Goal: Obtain resource: Download file/media

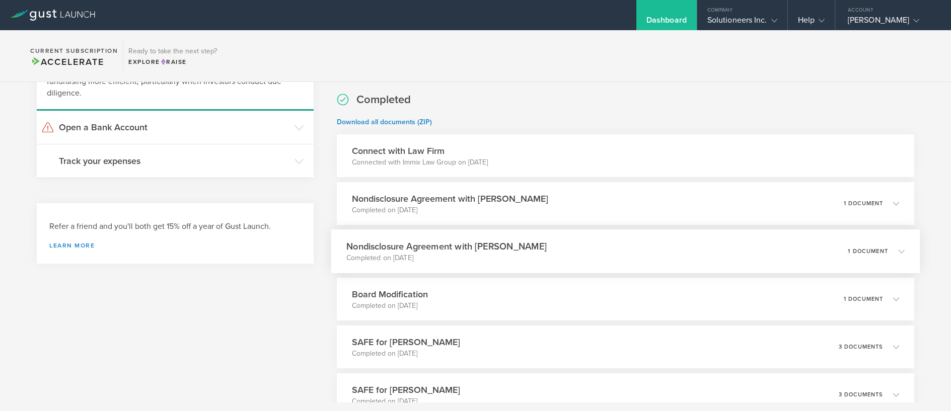
scroll to position [435, 0]
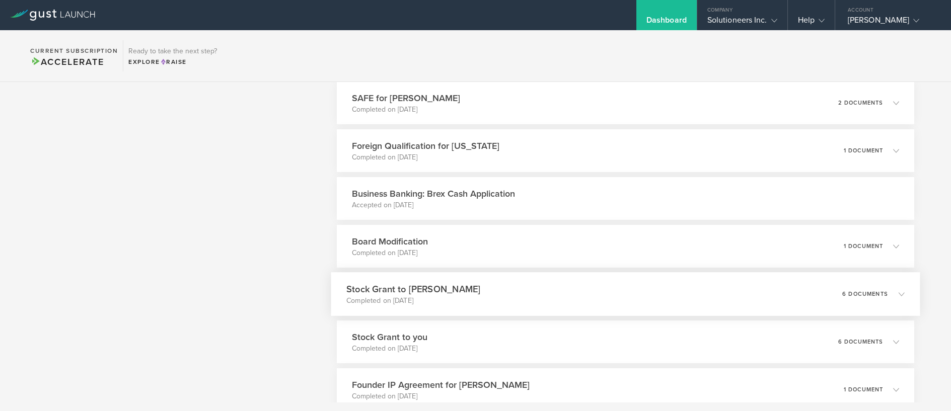
click at [865, 293] on p "6 documents" at bounding box center [865, 294] width 46 height 6
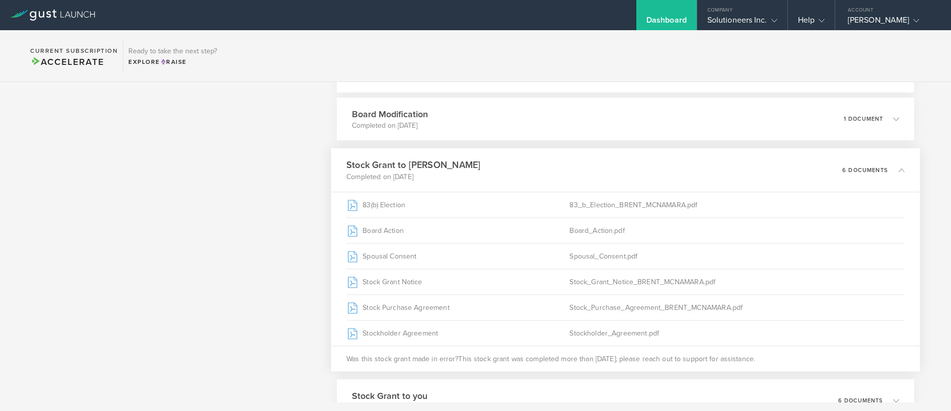
scroll to position [577, 0]
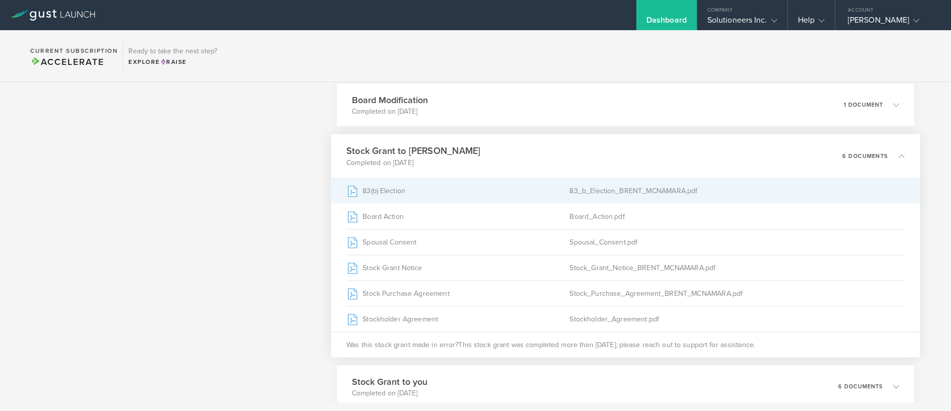
click at [573, 193] on div "83_b_Election_BRENT_MCNAMARA.pdf" at bounding box center [737, 190] width 335 height 25
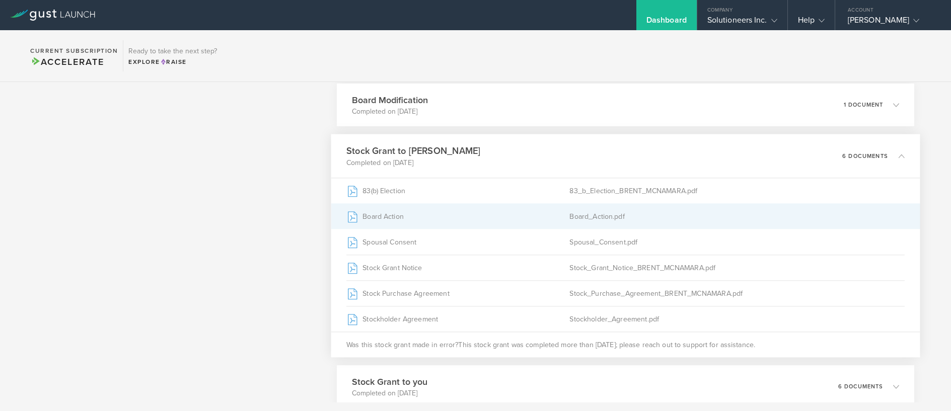
click at [468, 222] on div "Board Action" at bounding box center [457, 216] width 223 height 25
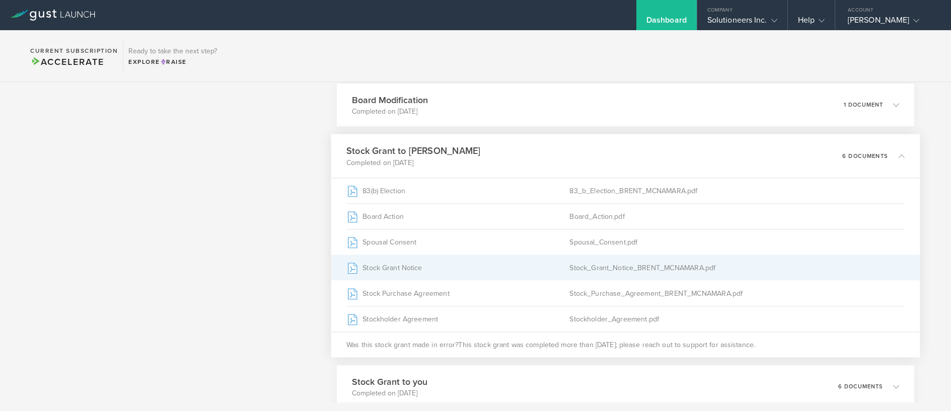
click at [586, 263] on div "Stock_Grant_Notice_BRENT_MCNAMARA.pdf" at bounding box center [737, 267] width 335 height 25
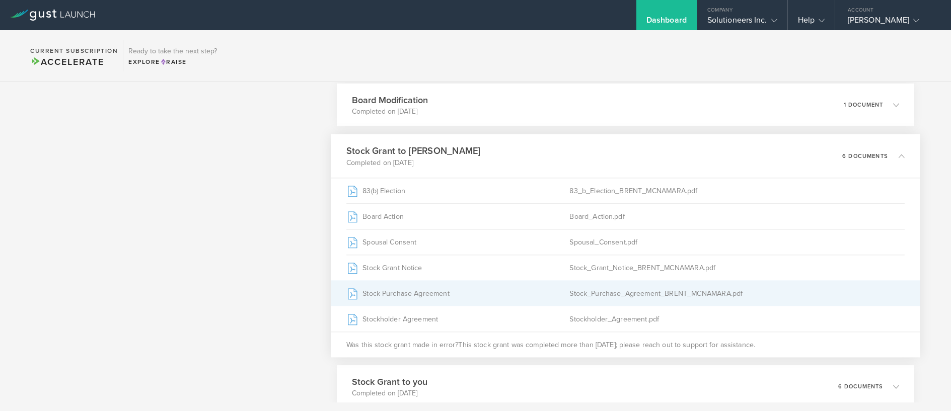
click at [455, 300] on div "Stock Purchase Agreement" at bounding box center [457, 293] width 223 height 25
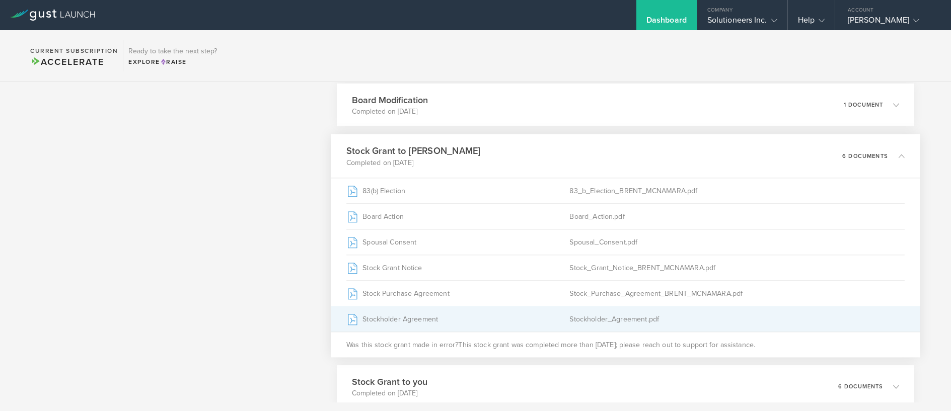
click at [516, 325] on div "Stockholder Agreement" at bounding box center [457, 319] width 223 height 25
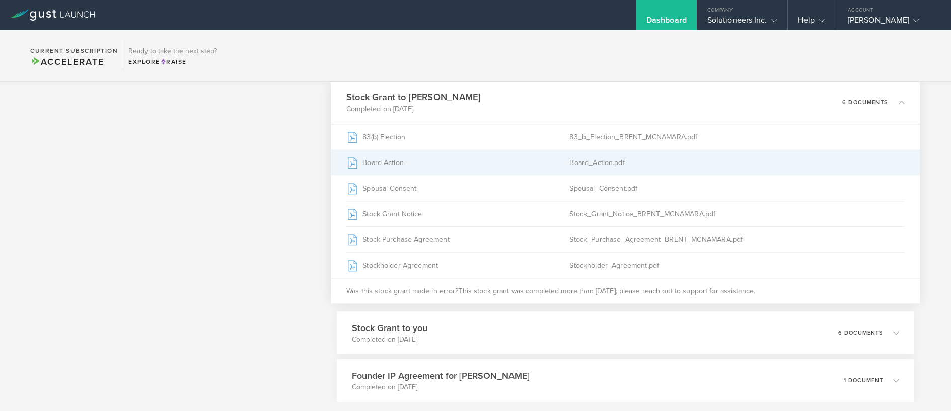
scroll to position [791, 0]
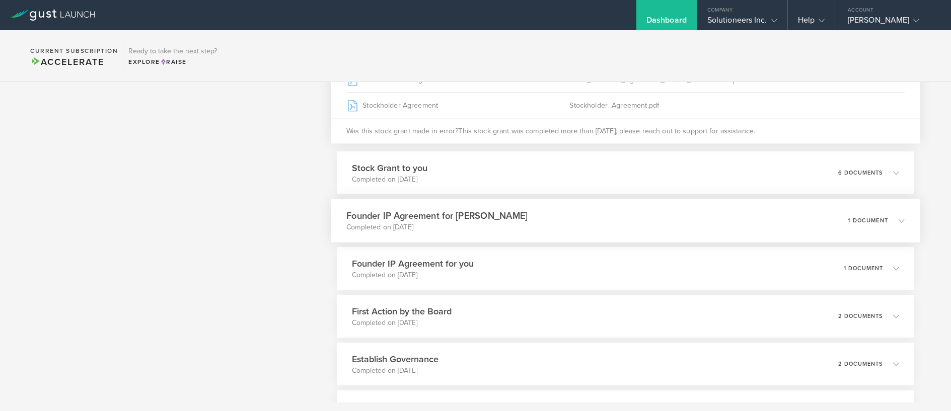
click at [676, 228] on div "Founder IP Agreement for [PERSON_NAME] Completed on [DATE] 1 document" at bounding box center [625, 221] width 589 height 44
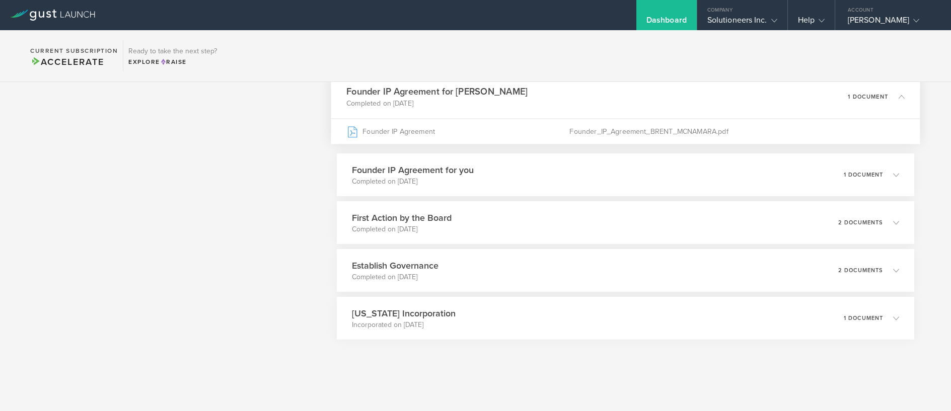
scroll to position [733, 0]
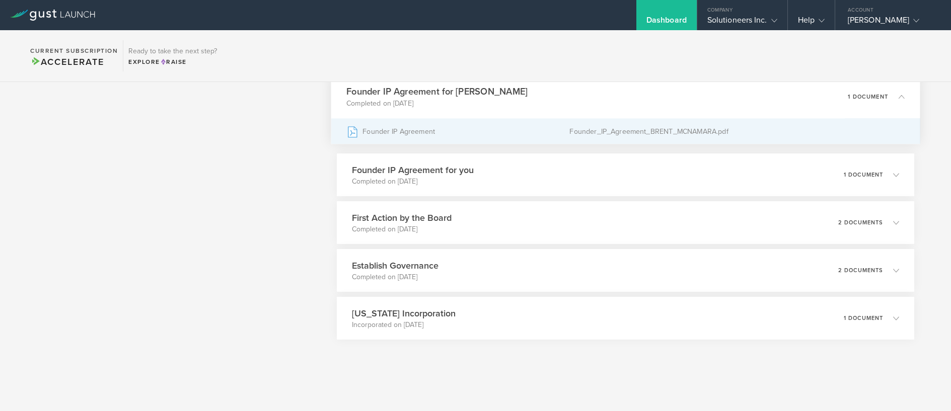
click at [478, 132] on div "Founder IP Agreement" at bounding box center [457, 131] width 223 height 25
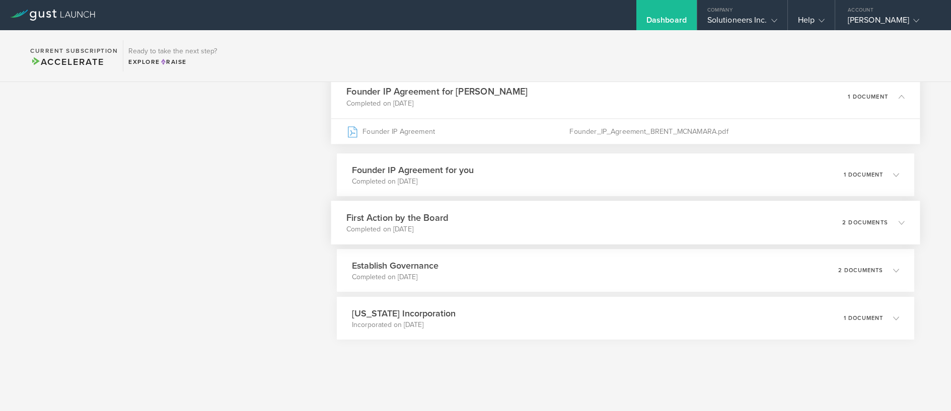
click at [649, 215] on div "First Action by the Board Completed on [DATE] 2 documents" at bounding box center [625, 223] width 589 height 44
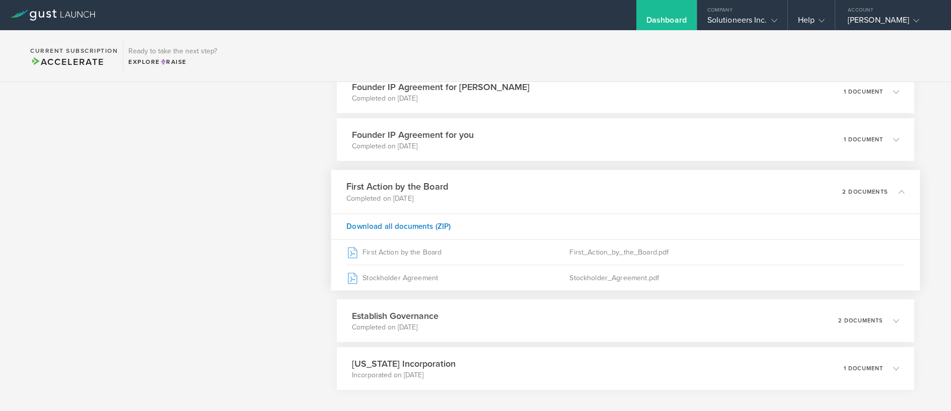
scroll to position [784, 0]
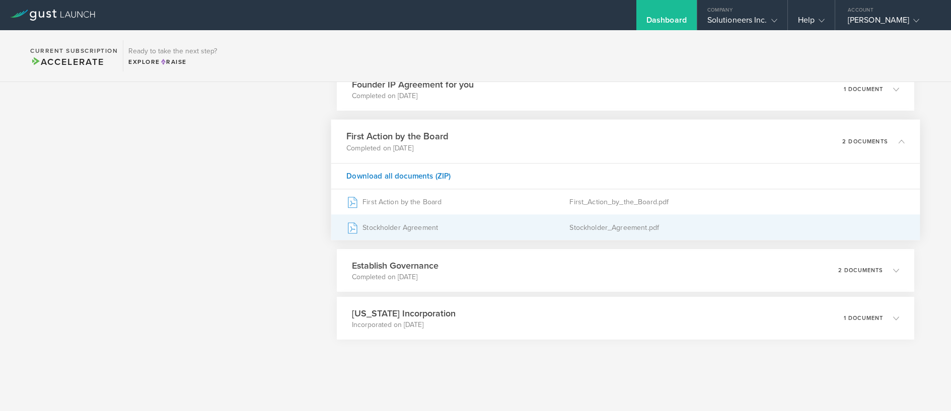
click at [516, 227] on div "Stockholder Agreement" at bounding box center [457, 227] width 223 height 25
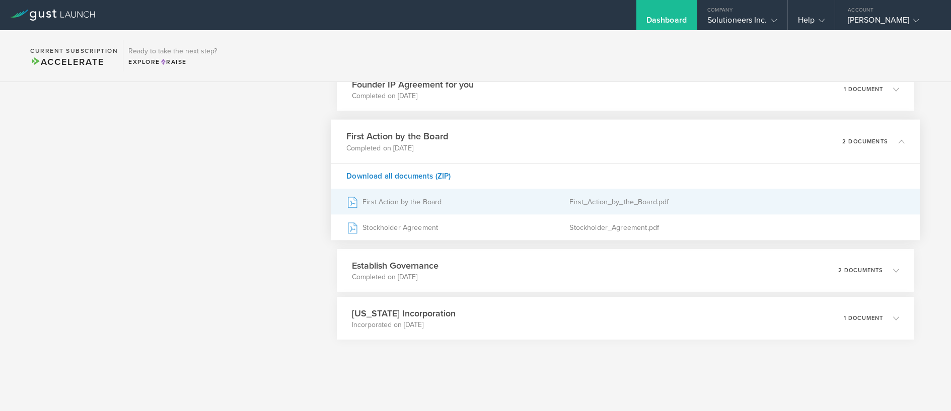
click at [440, 203] on div "First Action by the Board" at bounding box center [457, 201] width 223 height 25
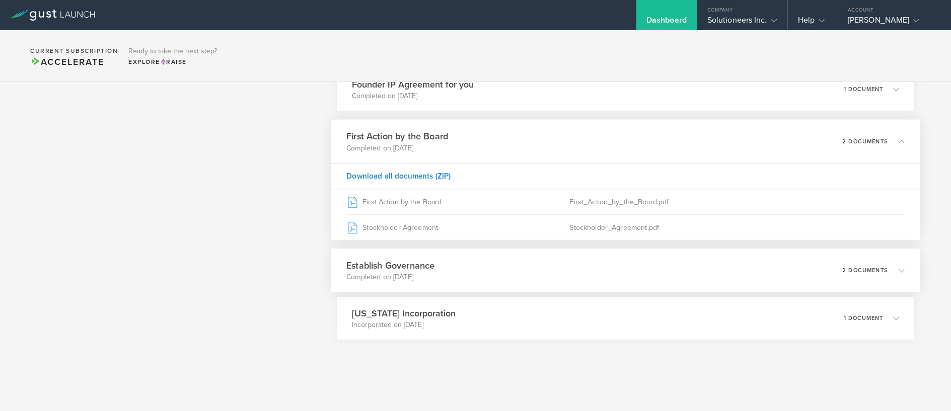
click at [464, 274] on div "Establish Governance Completed on [DATE] 2 documents" at bounding box center [625, 271] width 589 height 44
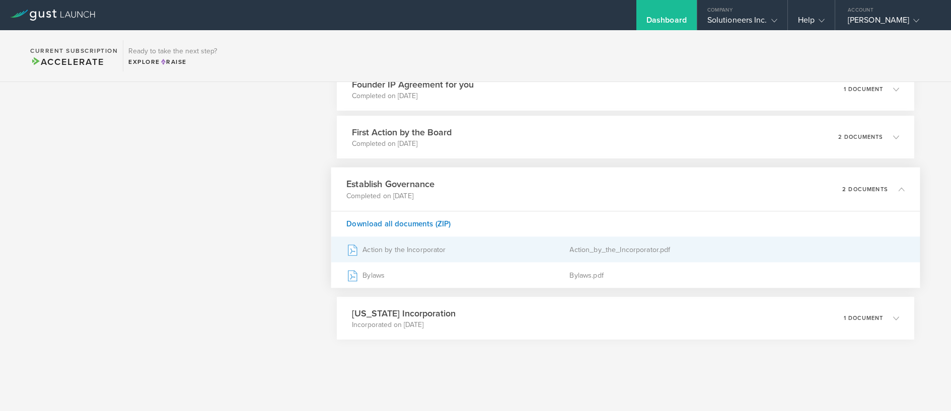
click at [416, 248] on div "Action by the Incorporator" at bounding box center [457, 249] width 223 height 25
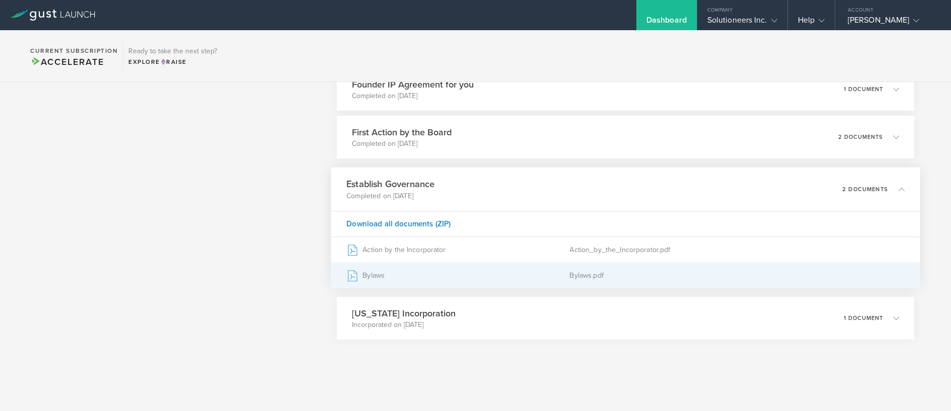
click at [497, 277] on div "Bylaws" at bounding box center [457, 275] width 223 height 25
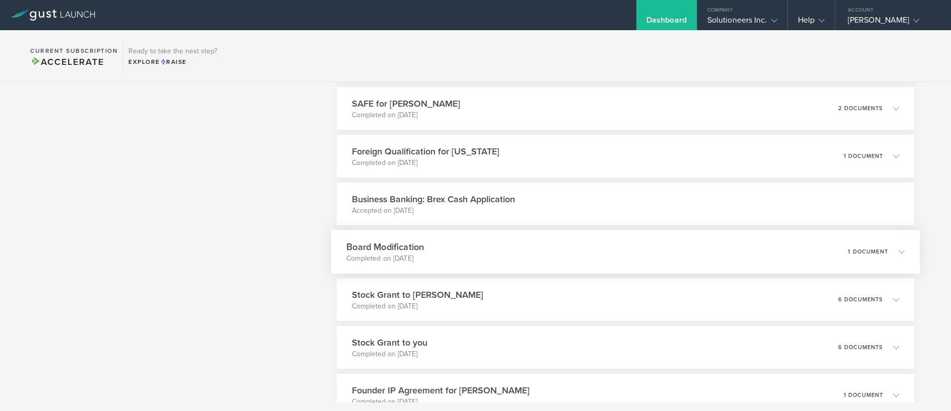
scroll to position [429, 0]
click at [588, 254] on div "Board Modification Completed on [DATE] 1 document" at bounding box center [625, 253] width 589 height 44
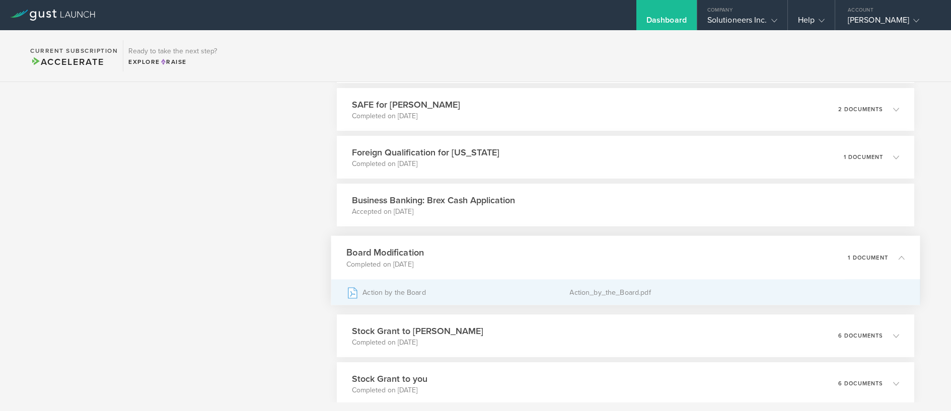
click at [502, 299] on div "Action by the Board" at bounding box center [457, 292] width 223 height 25
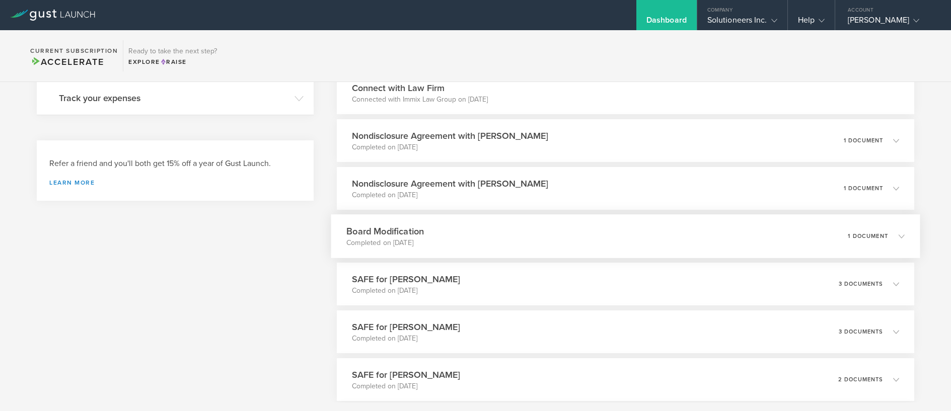
scroll to position [152, 0]
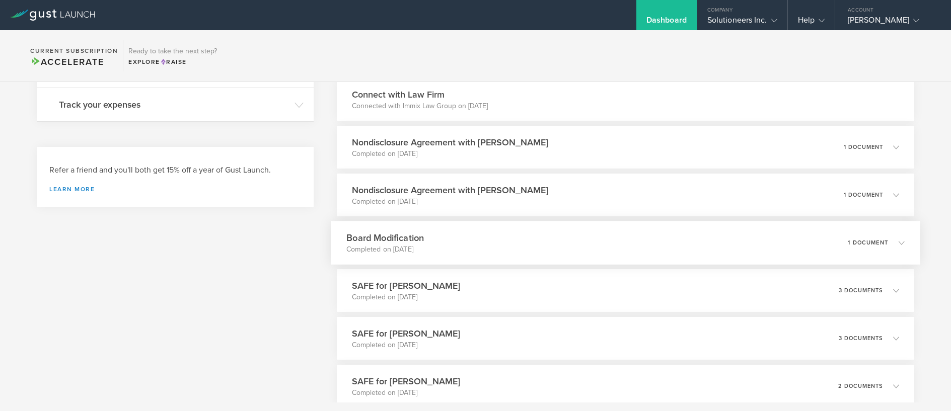
click at [522, 241] on div "Board Modification Completed on [DATE] 1 document" at bounding box center [625, 243] width 589 height 44
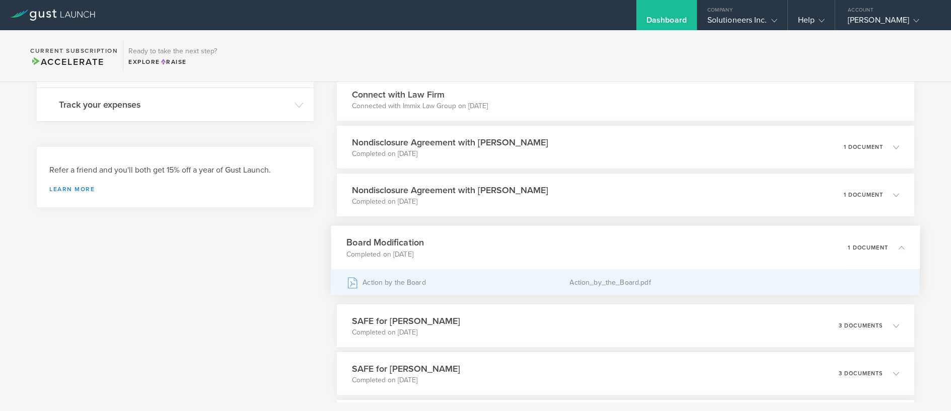
click at [532, 284] on div "Action by the Board" at bounding box center [457, 282] width 223 height 25
